Goal: Task Accomplishment & Management: Manage account settings

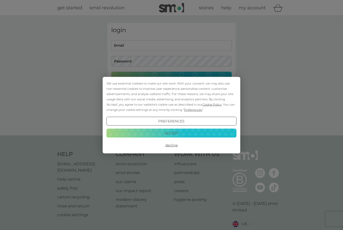
click at [190, 124] on button "Preferences" at bounding box center [172, 121] width 130 height 9
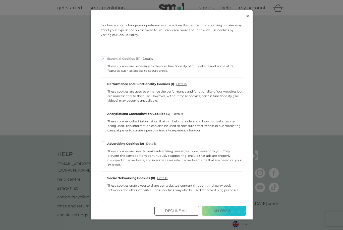
scroll to position [20, 0]
click at [187, 216] on button "Decline All" at bounding box center [177, 211] width 45 height 10
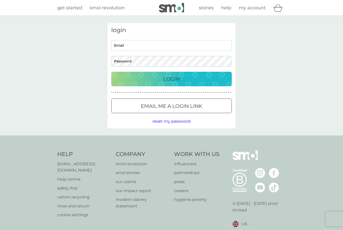
click at [202, 45] on input "Email" at bounding box center [171, 45] width 121 height 11
click at [192, 47] on input "jelly" at bounding box center [171, 45] width 121 height 11
click at [200, 46] on input "jelly" at bounding box center [171, 45] width 121 height 11
type input "[EMAIL_ADDRESS][DOMAIN_NAME]"
click at [215, 79] on div "Login" at bounding box center [171, 79] width 111 height 8
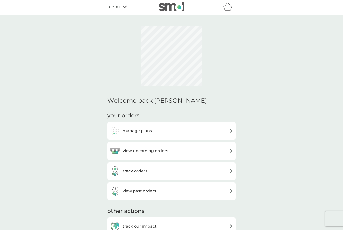
scroll to position [0, 0]
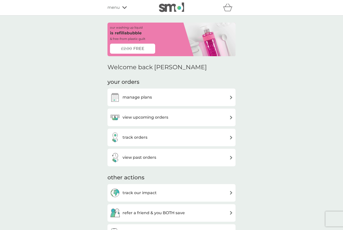
click at [230, 96] on img at bounding box center [231, 98] width 4 height 4
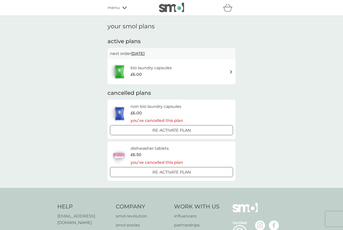
click at [224, 74] on div "bio laundry capsules £6.00" at bounding box center [171, 72] width 123 height 18
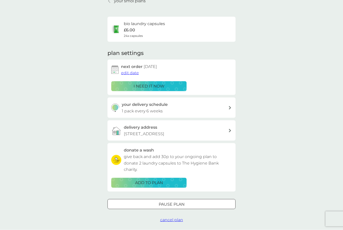
scroll to position [25, 0]
click at [178, 204] on div at bounding box center [172, 204] width 18 height 5
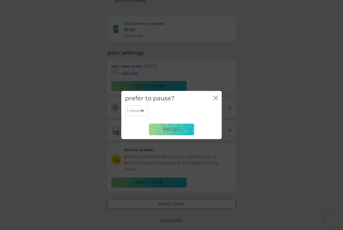
click at [168, 133] on span "Pause" at bounding box center [171, 130] width 17 height 6
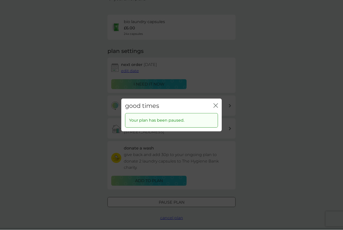
click at [217, 108] on icon "close" at bounding box center [217, 106] width 2 height 4
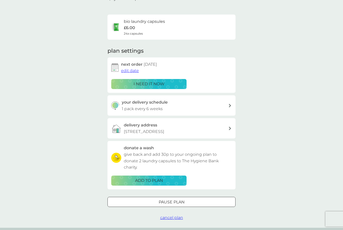
scroll to position [0, 0]
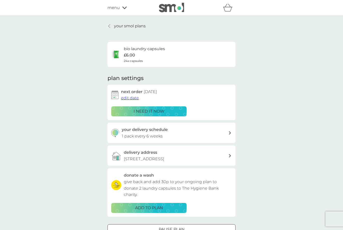
click at [144, 25] on p "your smol plans" at bounding box center [130, 26] width 32 height 7
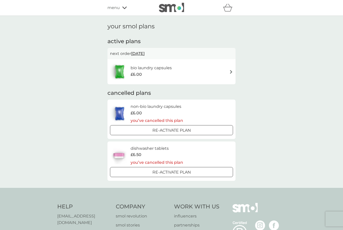
scroll to position [16, 0]
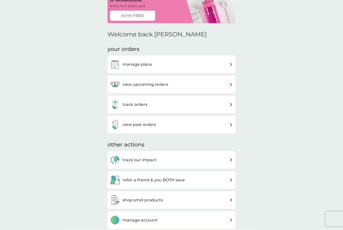
scroll to position [36, 0]
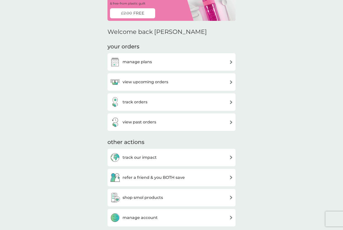
click at [143, 13] on span "FREE" at bounding box center [138, 13] width 11 height 7
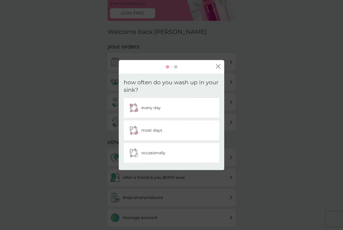
click at [163, 105] on div "every day" at bounding box center [172, 108] width 88 height 13
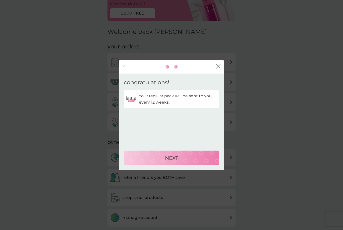
click at [191, 153] on button "NEXT" at bounding box center [171, 158] width 95 height 15
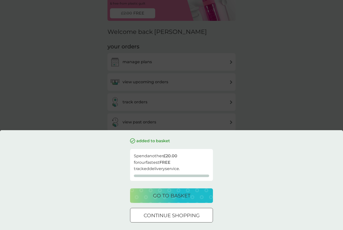
click at [199, 220] on button "continue shopping" at bounding box center [171, 215] width 83 height 15
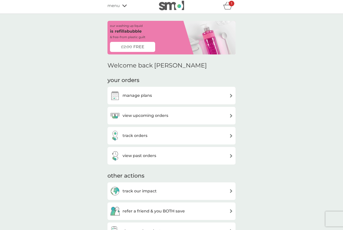
scroll to position [0, 0]
